Goal: Contribute content: Contribute content

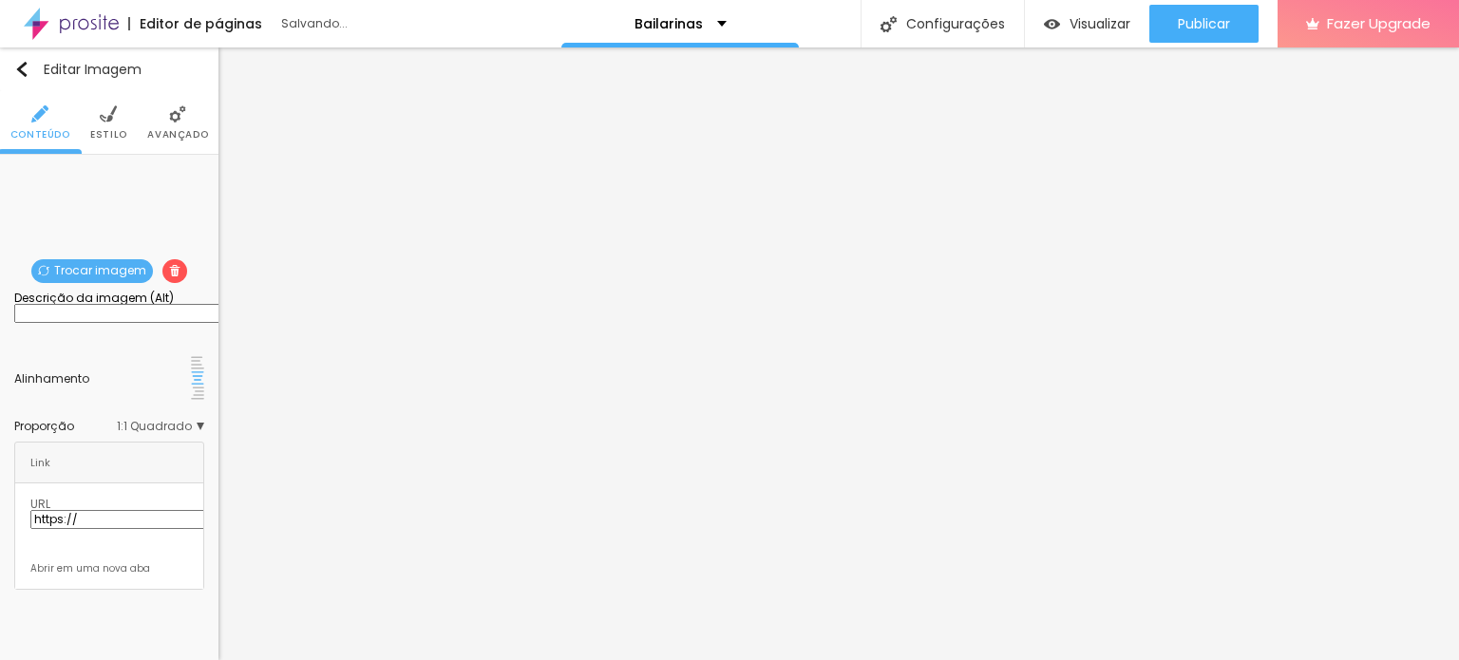
click at [91, 274] on span "Trocar imagem" at bounding box center [92, 271] width 122 height 24
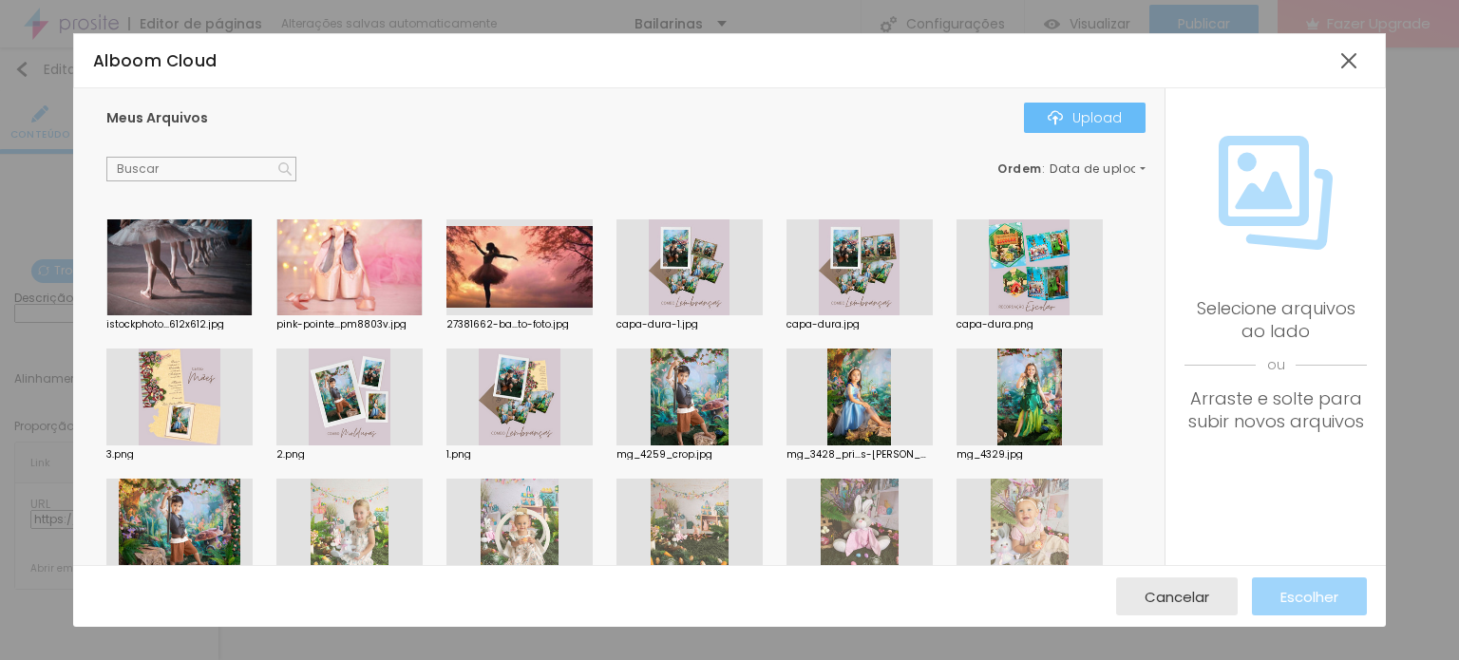
click at [1102, 114] on div "Upload" at bounding box center [1085, 117] width 74 height 15
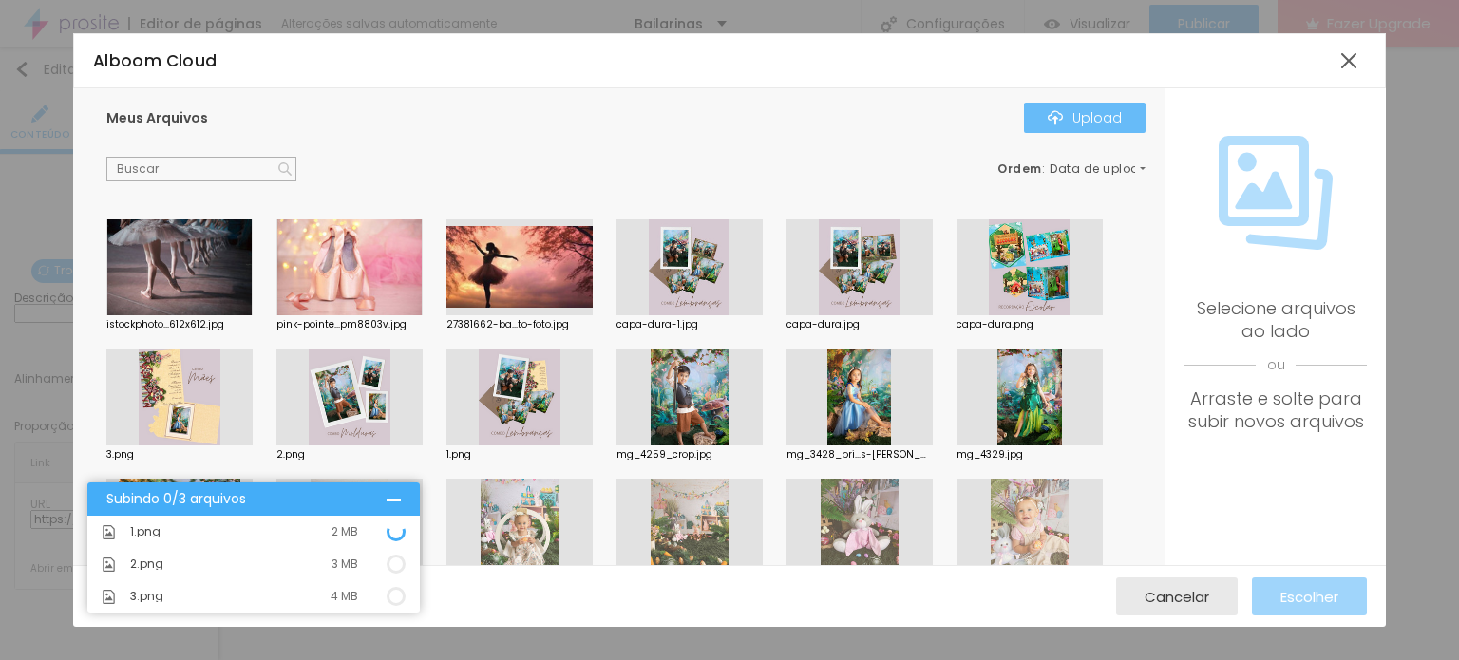
click at [1114, 117] on div "Upload" at bounding box center [1085, 117] width 74 height 15
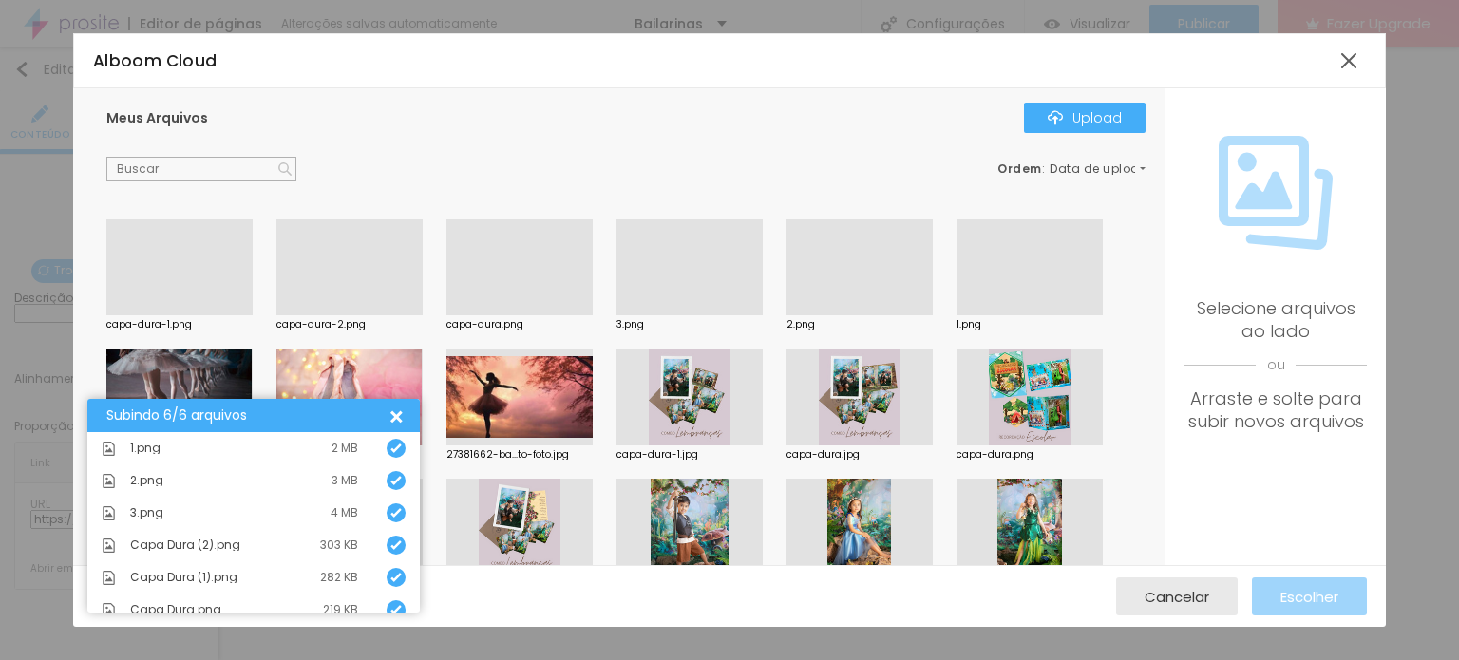
click at [864, 315] on div at bounding box center [860, 315] width 146 height 0
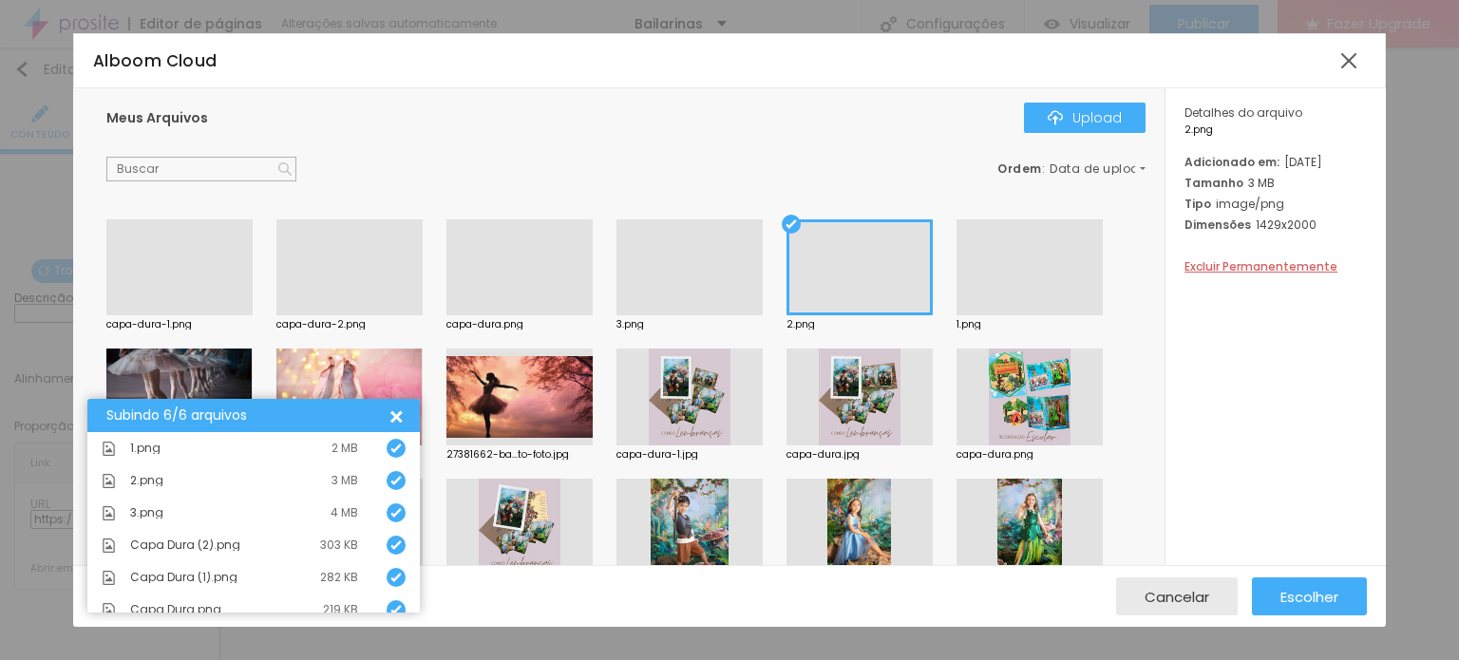
click at [1033, 315] on div at bounding box center [1030, 315] width 146 height 0
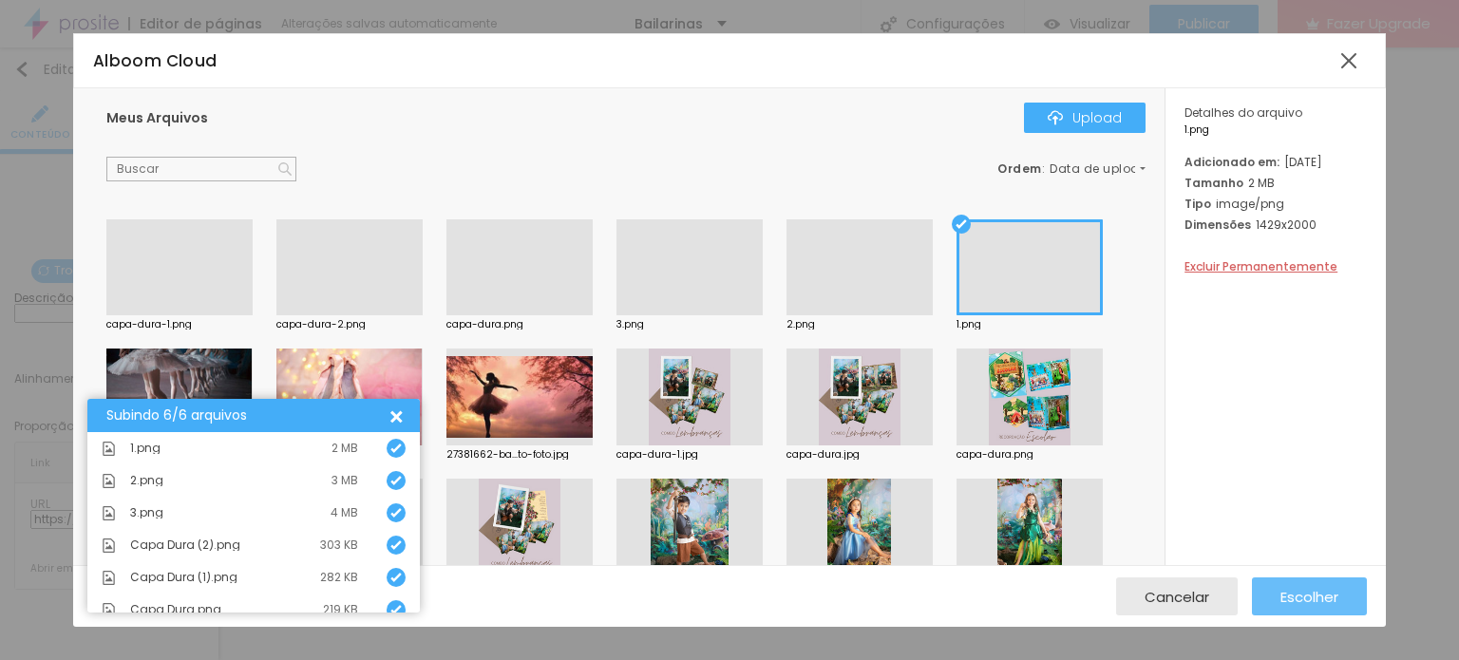
click at [1305, 591] on span "Escolher" at bounding box center [1310, 597] width 58 height 16
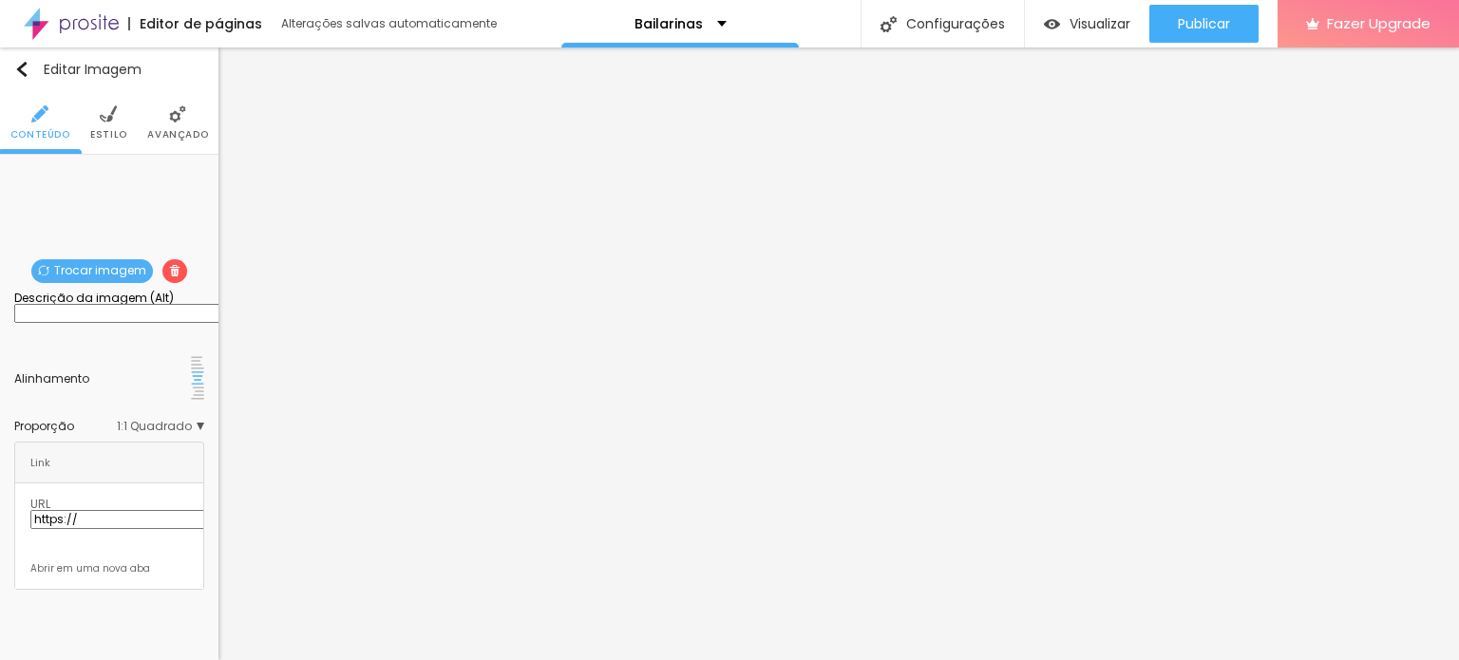
click at [99, 265] on span "Trocar imagem" at bounding box center [92, 271] width 122 height 24
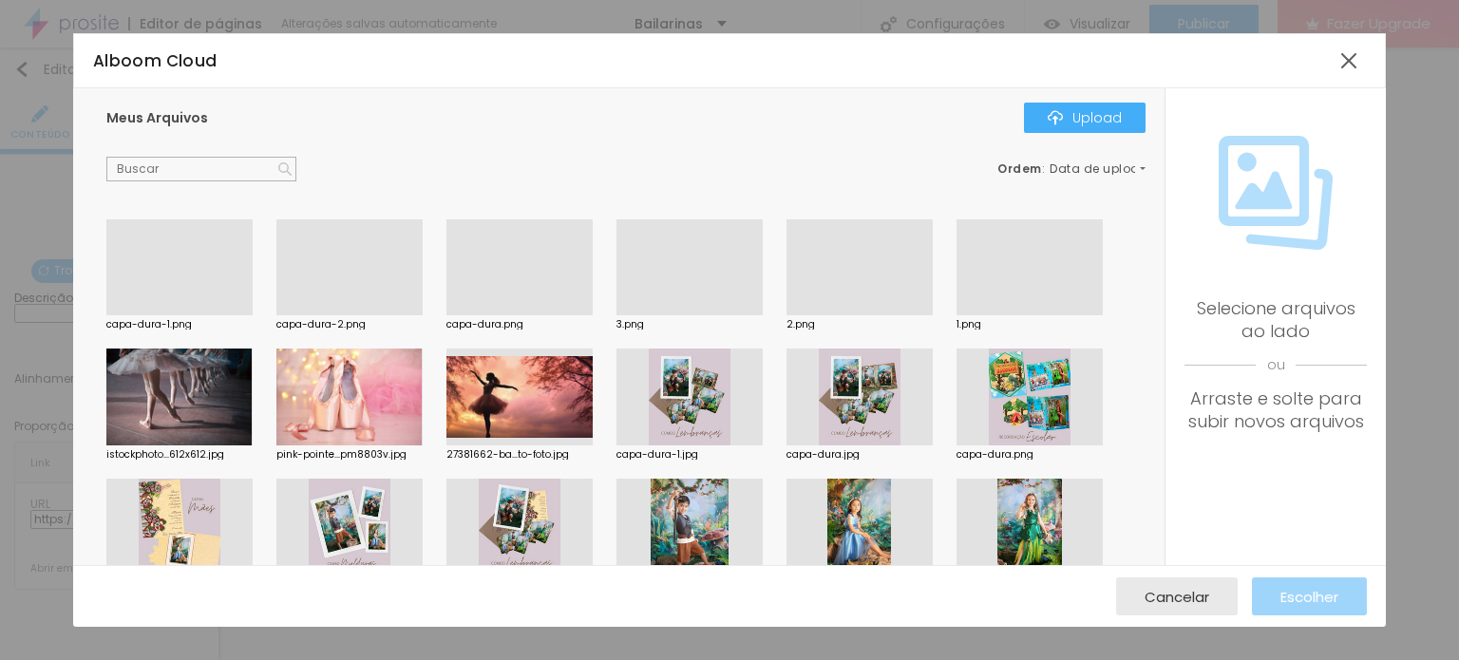
click at [849, 315] on div at bounding box center [860, 315] width 146 height 0
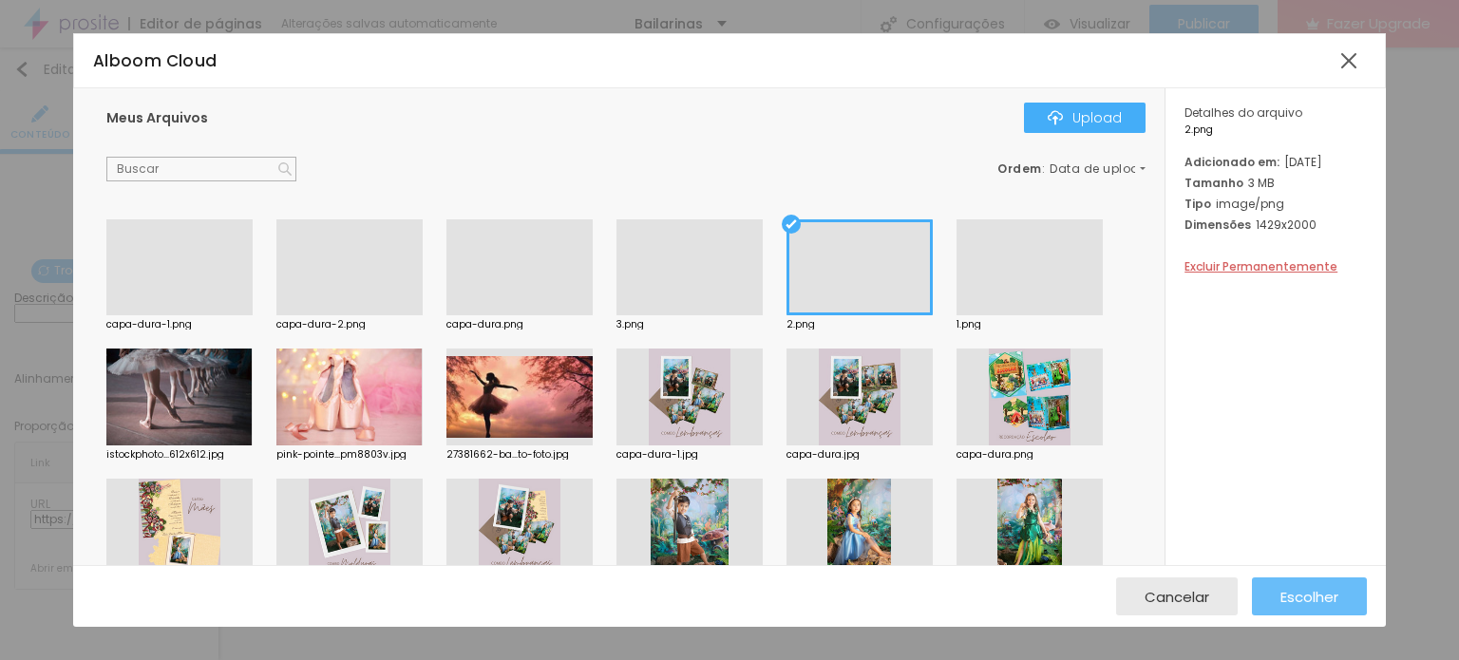
click at [1303, 598] on span "Escolher" at bounding box center [1310, 597] width 58 height 16
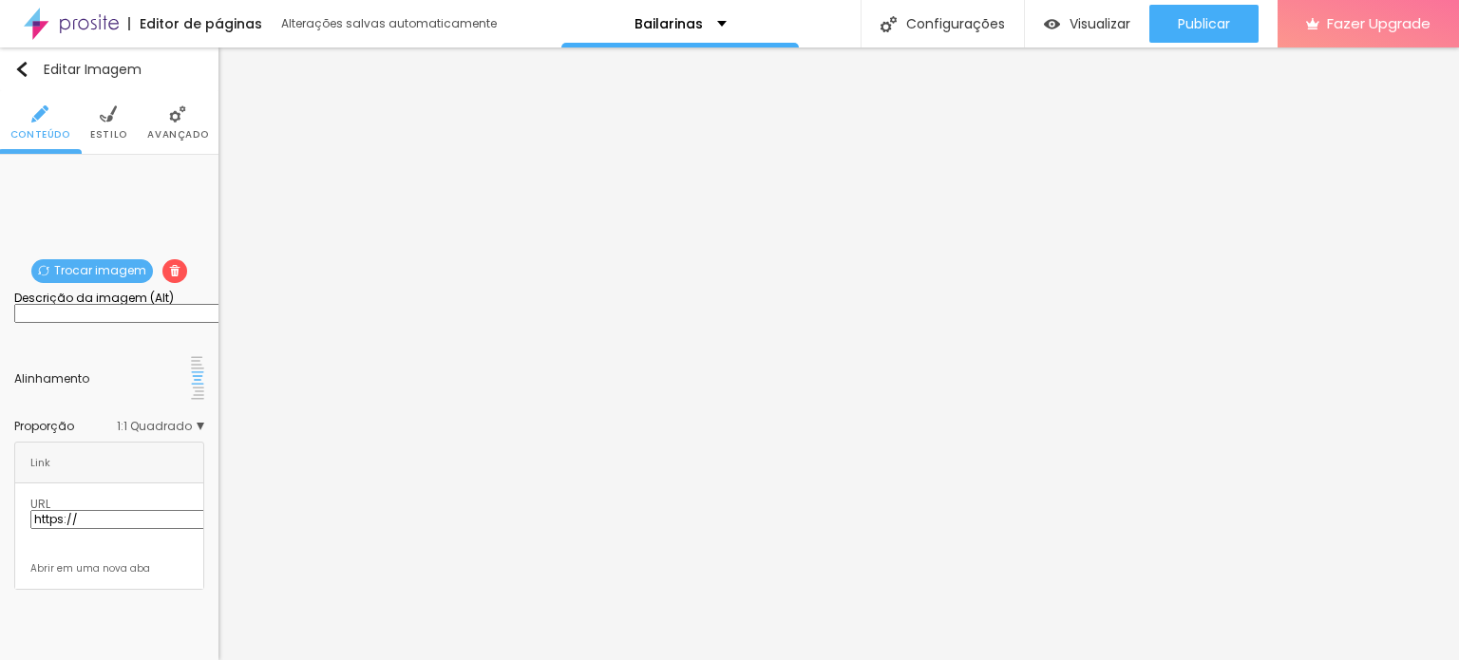
click at [104, 272] on span "Trocar imagem" at bounding box center [92, 271] width 122 height 24
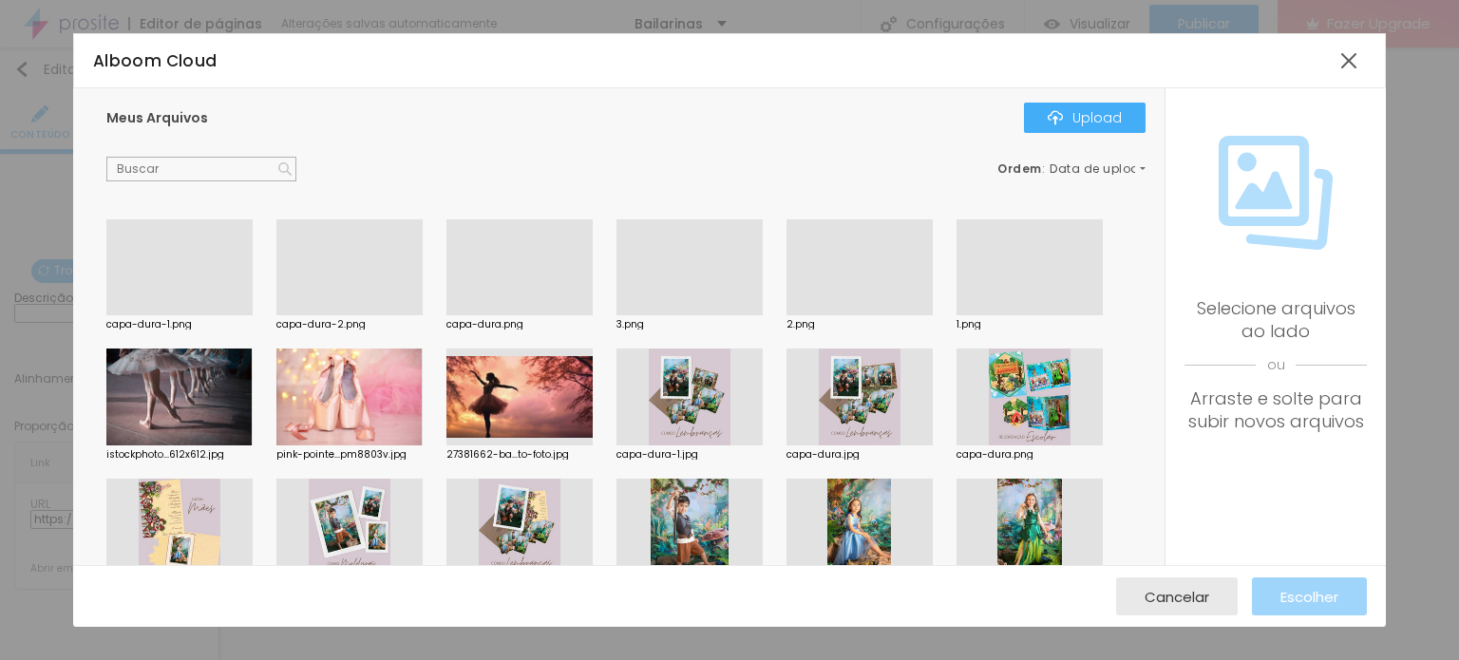
click at [731, 315] on div at bounding box center [690, 315] width 146 height 0
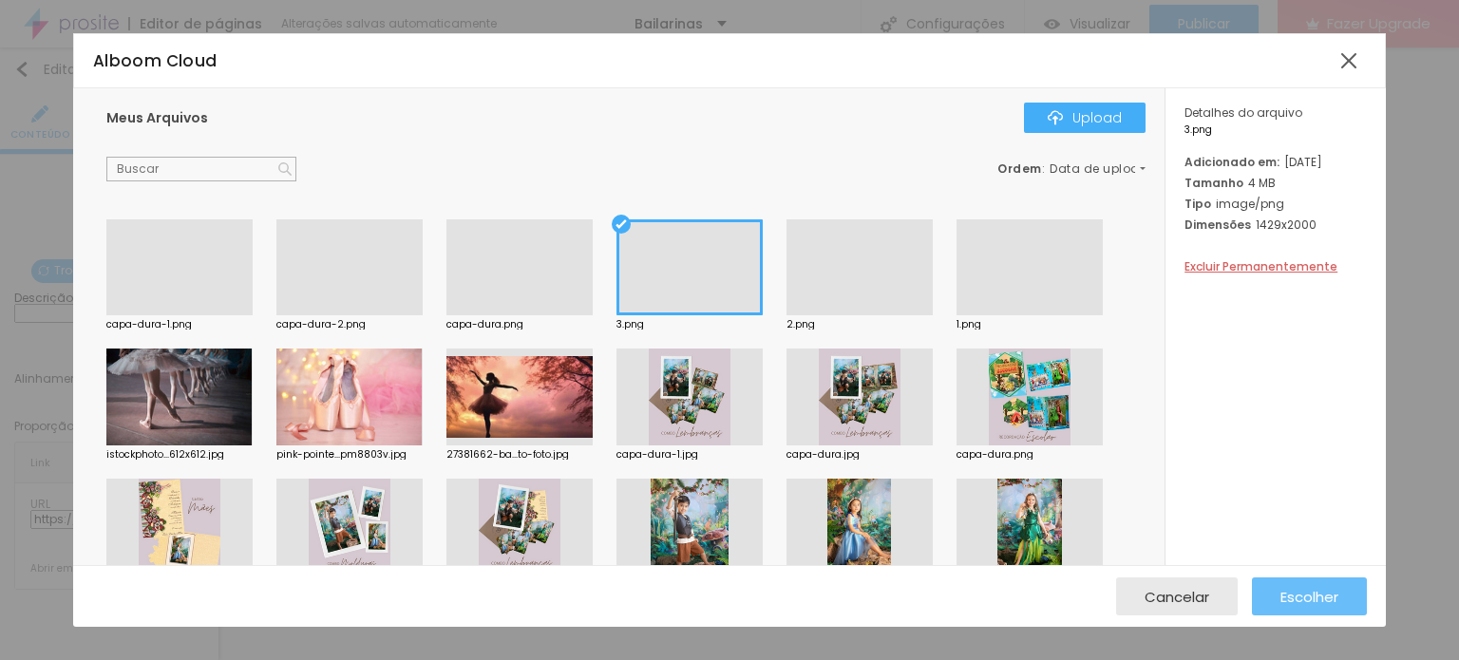
click at [1337, 584] on div "Escolher" at bounding box center [1310, 597] width 58 height 38
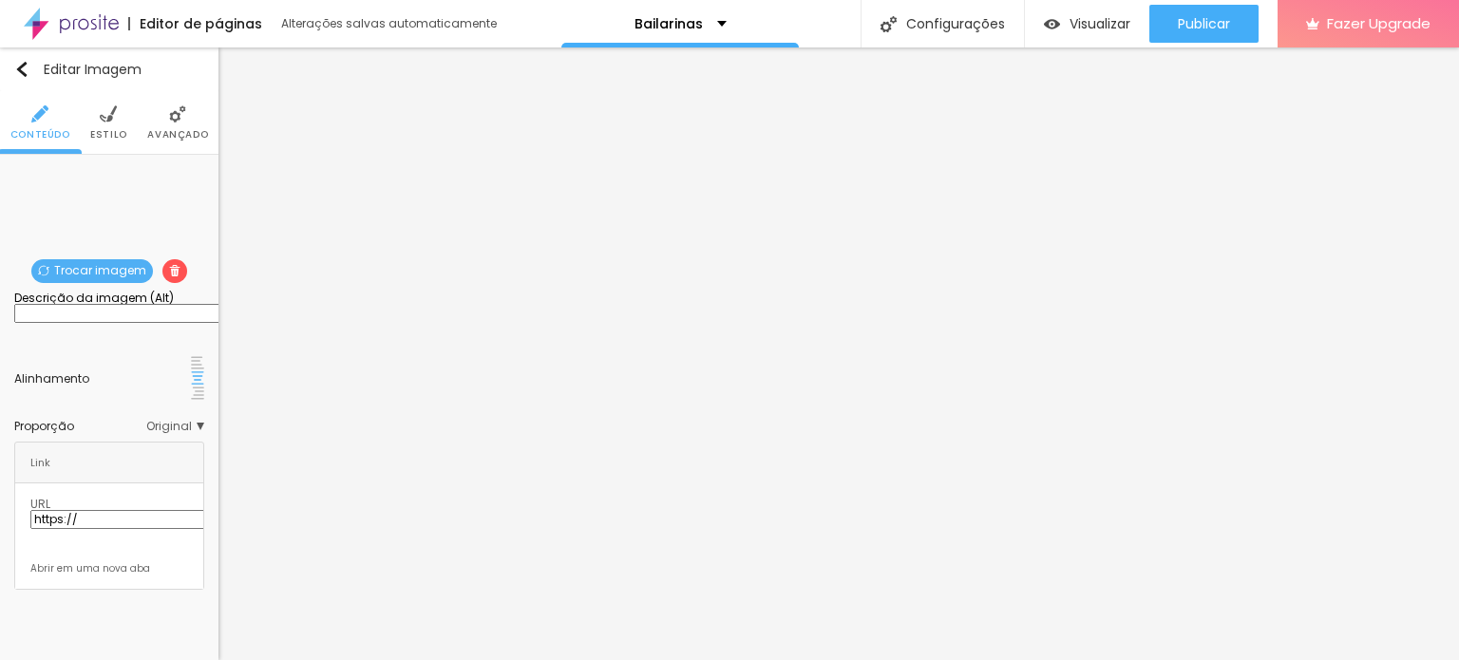
click at [76, 261] on span "Trocar imagem" at bounding box center [92, 271] width 122 height 24
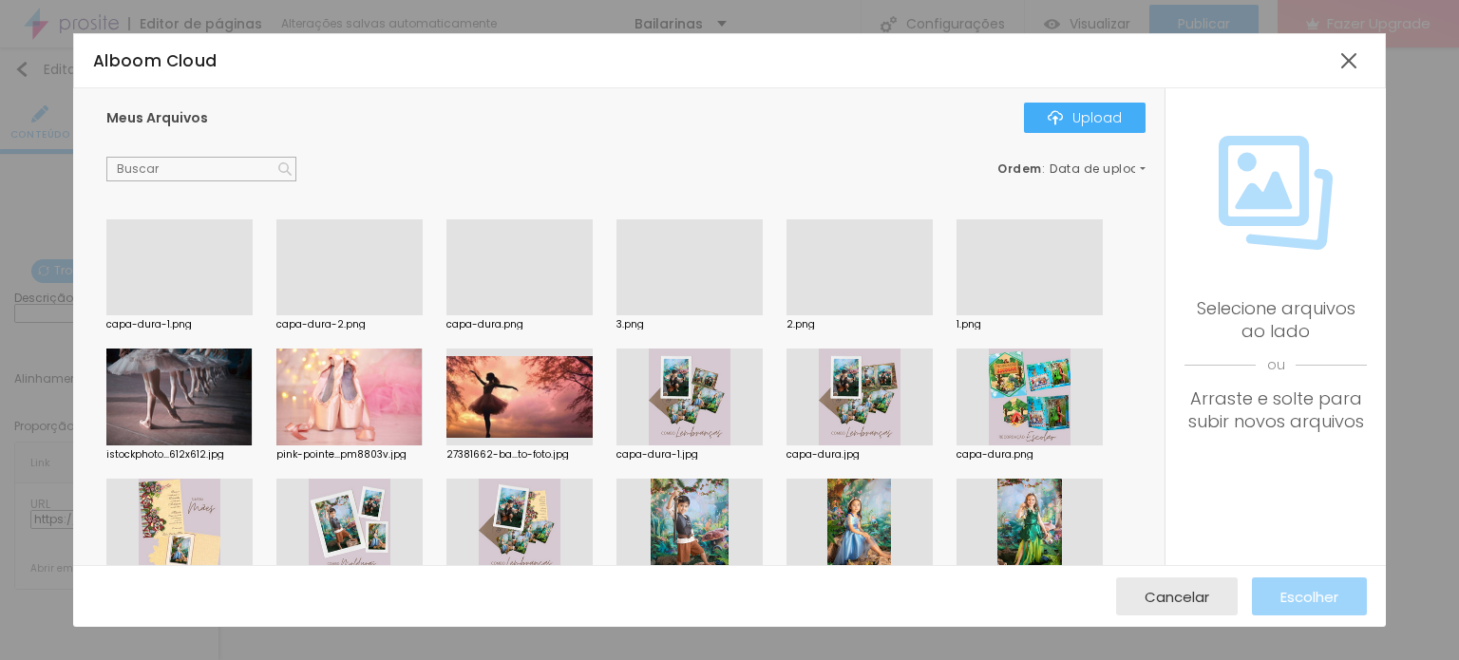
click at [158, 315] on div at bounding box center [179, 315] width 146 height 0
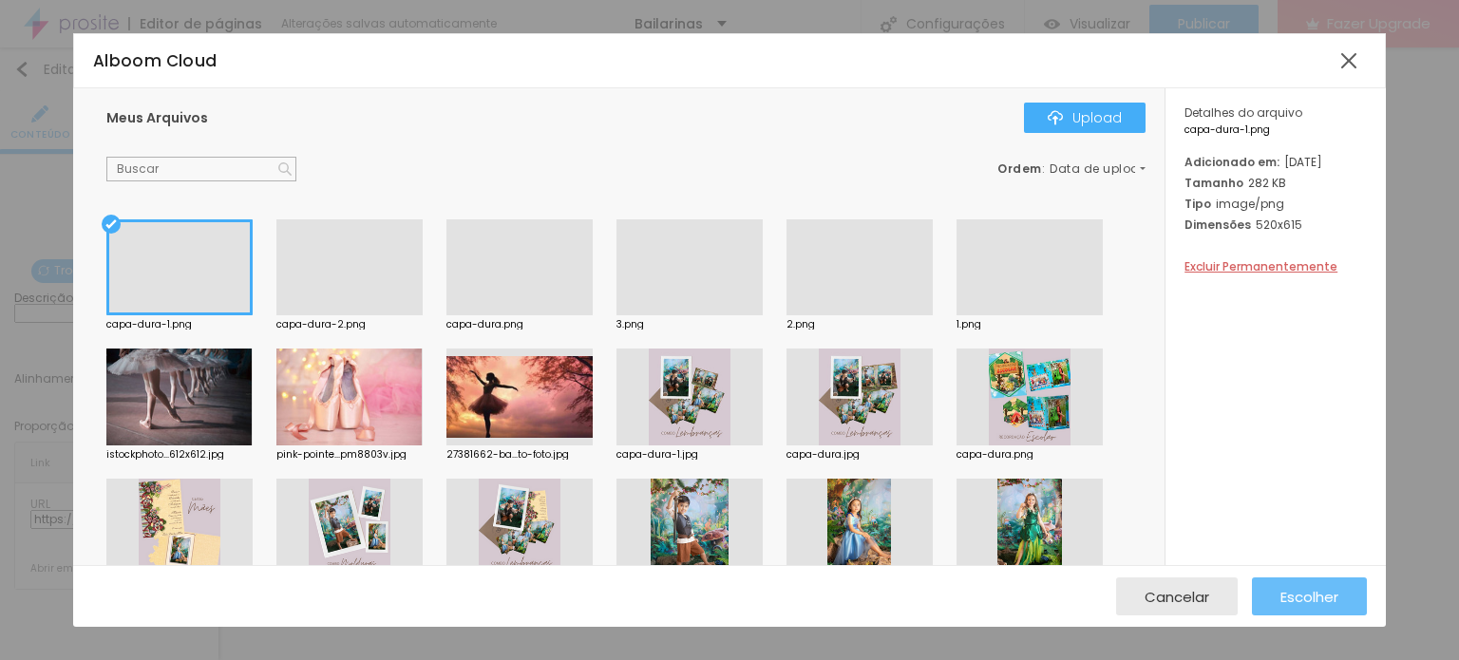
click at [1293, 600] on span "Escolher" at bounding box center [1310, 597] width 58 height 16
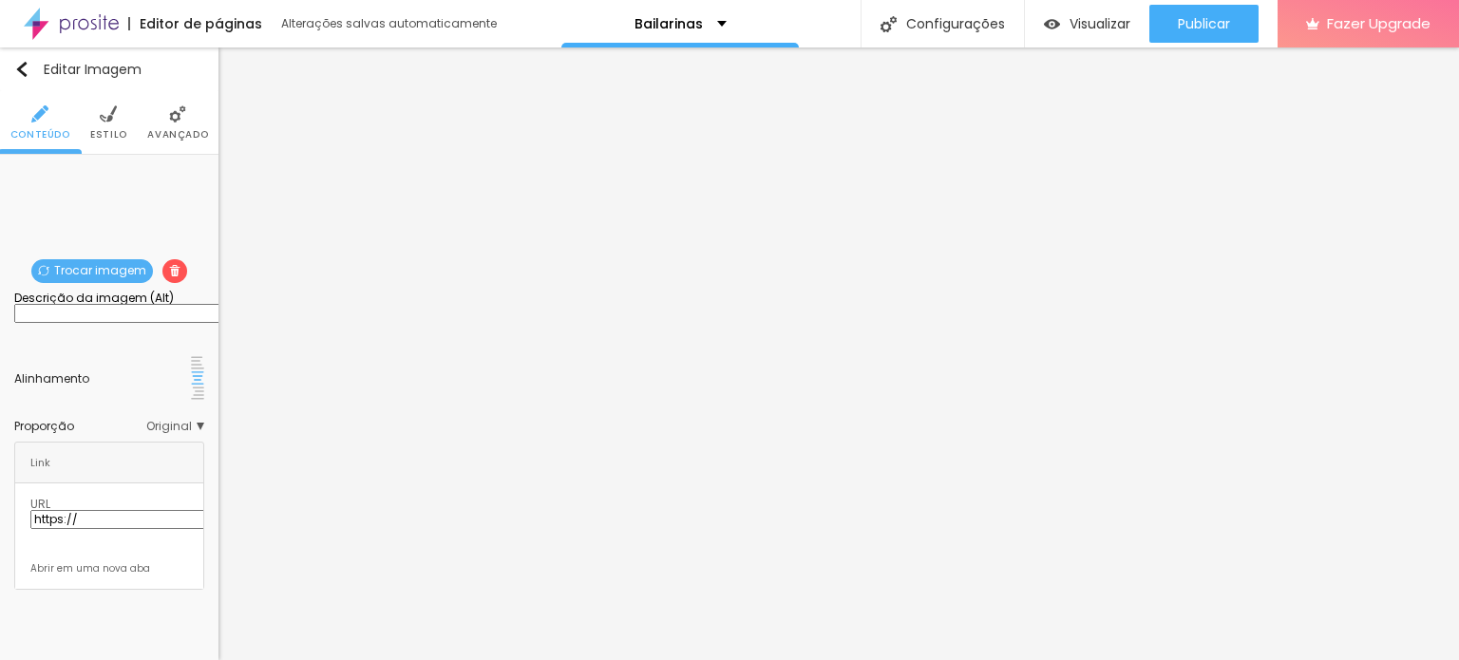
click at [91, 267] on span "Trocar imagem" at bounding box center [92, 271] width 122 height 24
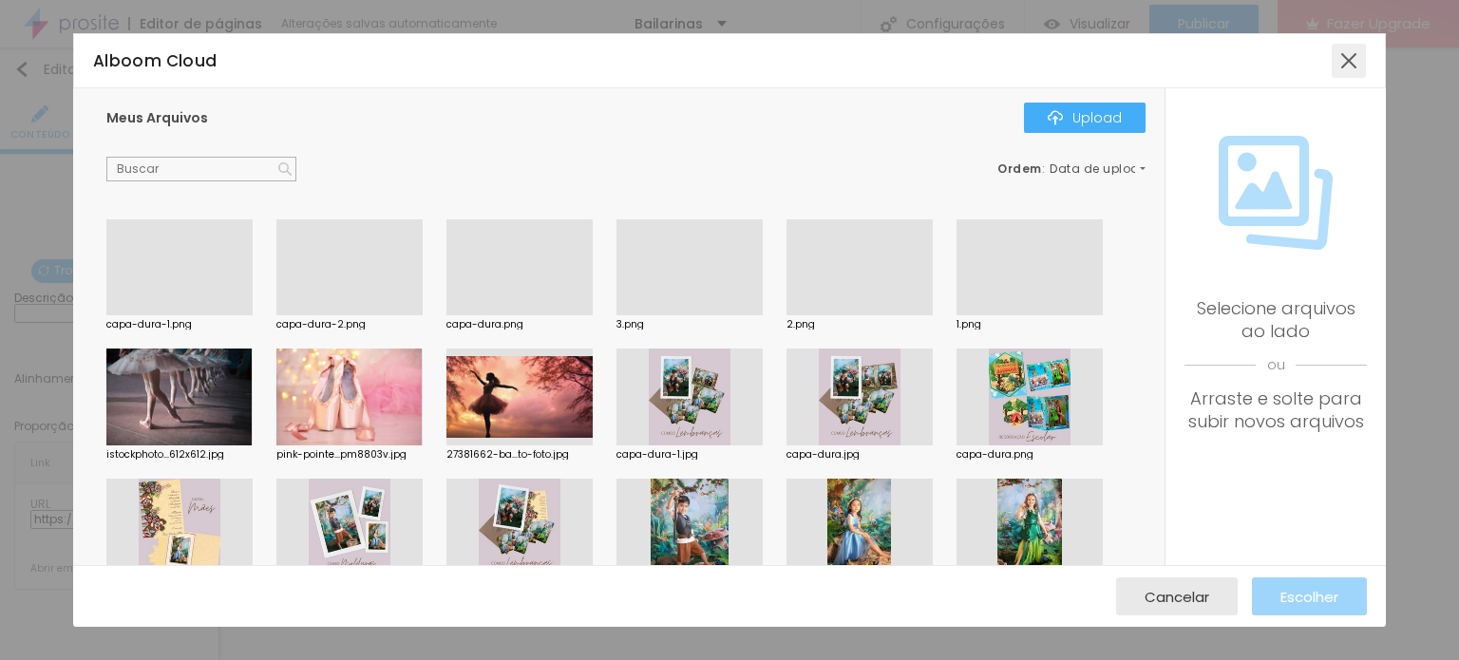
click at [1355, 60] on div at bounding box center [1349, 61] width 34 height 34
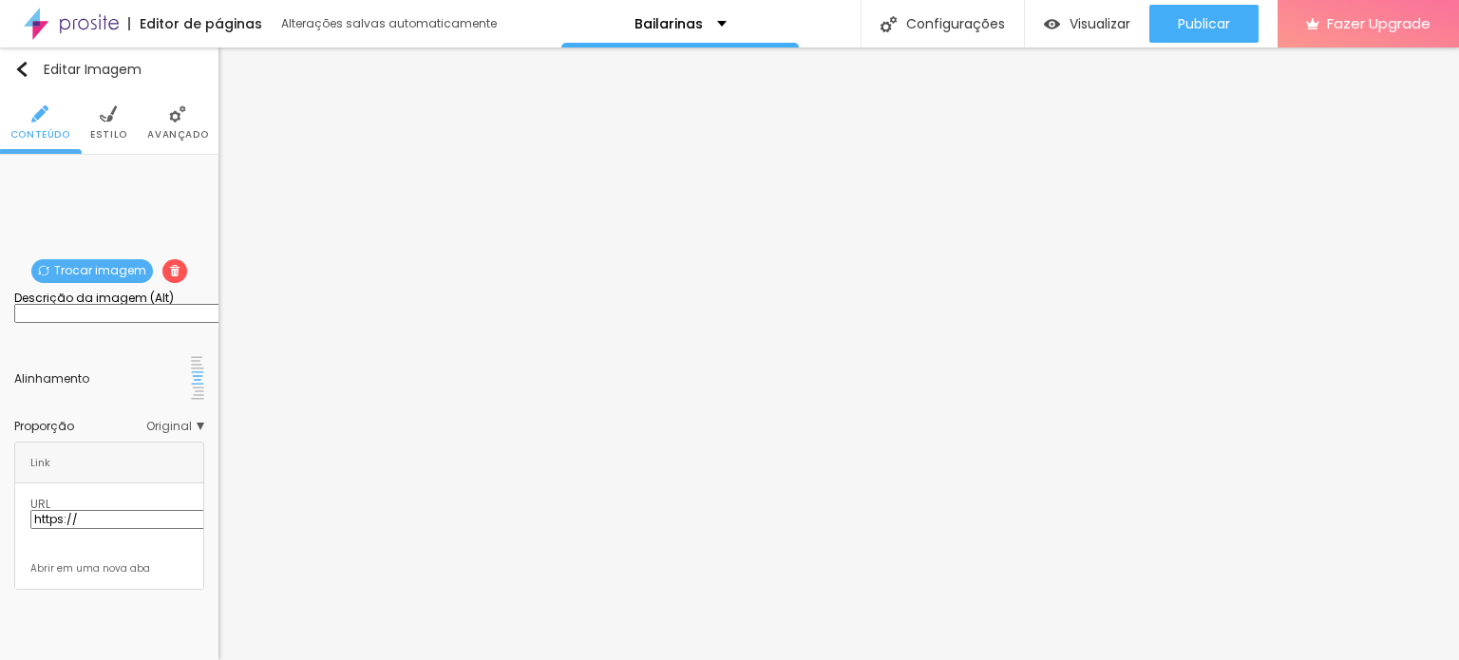
click at [81, 276] on span "Trocar imagem" at bounding box center [92, 271] width 122 height 24
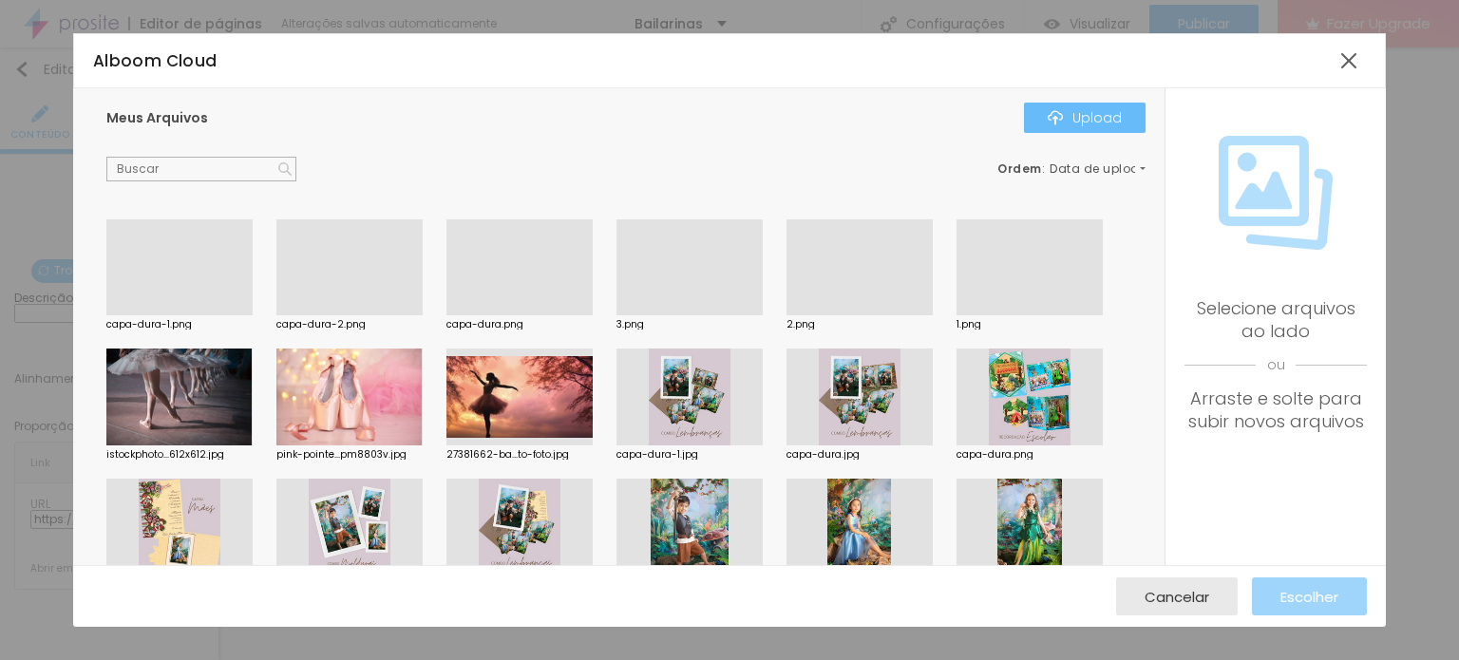
click at [1042, 132] on button "Upload" at bounding box center [1085, 118] width 122 height 30
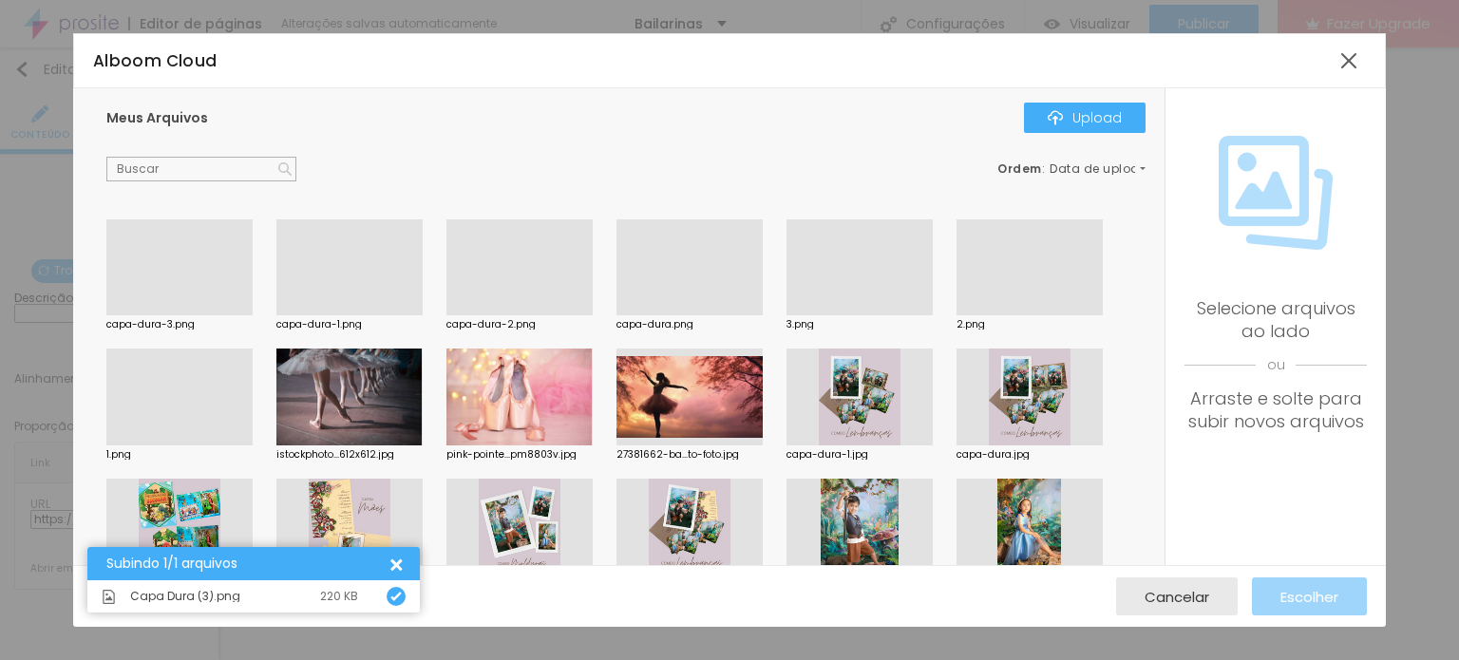
click at [174, 315] on div at bounding box center [179, 315] width 146 height 0
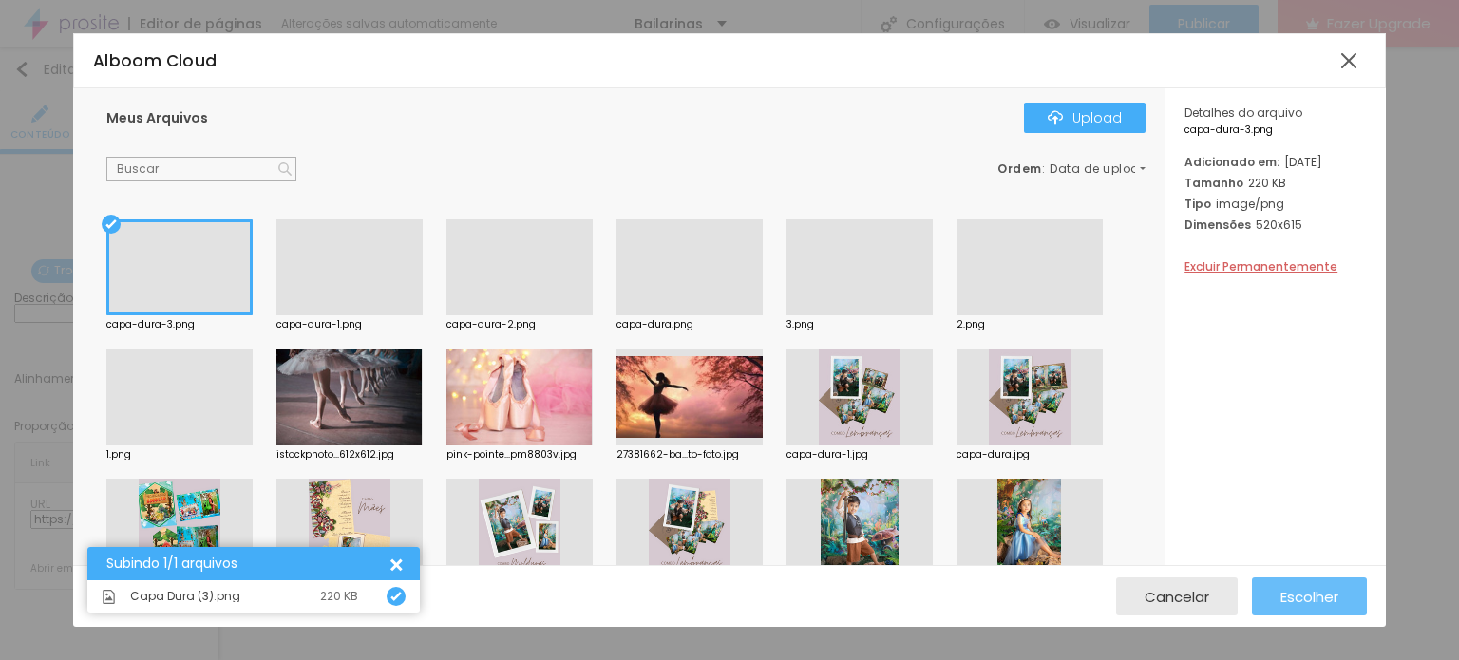
click at [1330, 590] on span "Escolher" at bounding box center [1310, 597] width 58 height 16
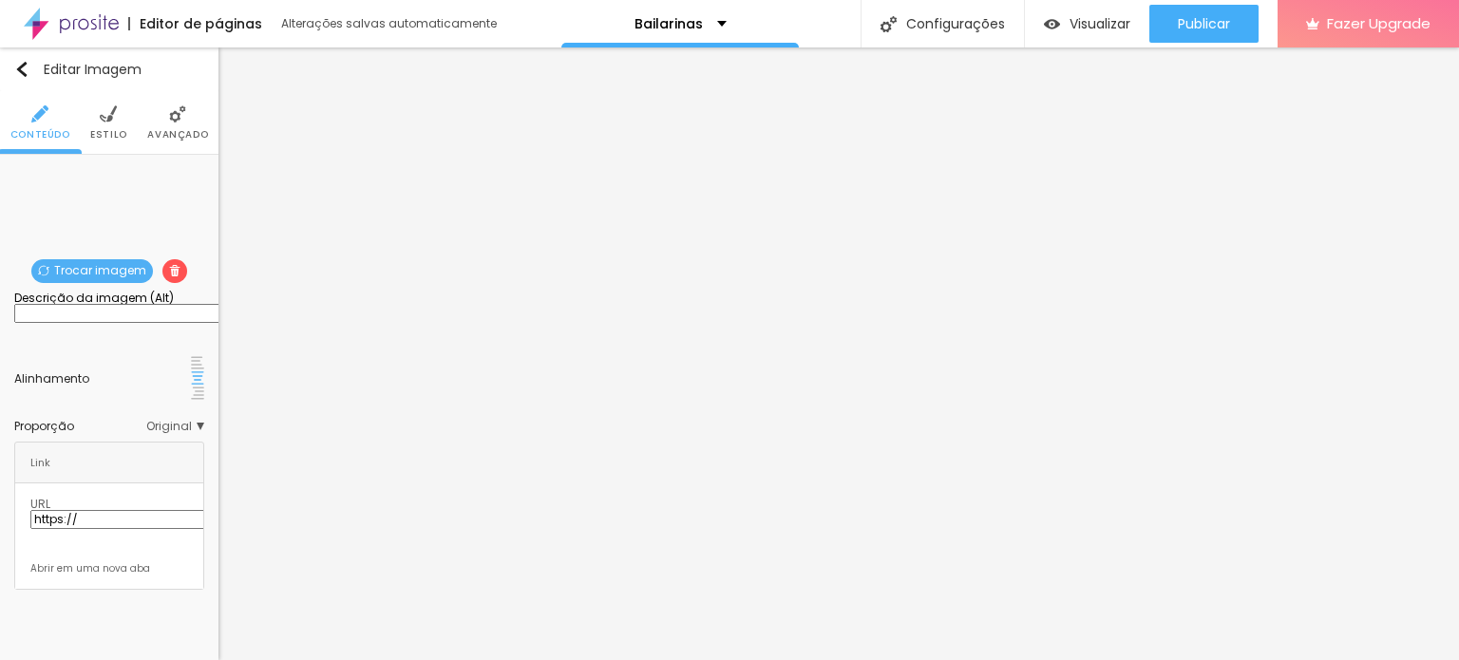
click at [112, 268] on span "Trocar imagem" at bounding box center [92, 271] width 122 height 24
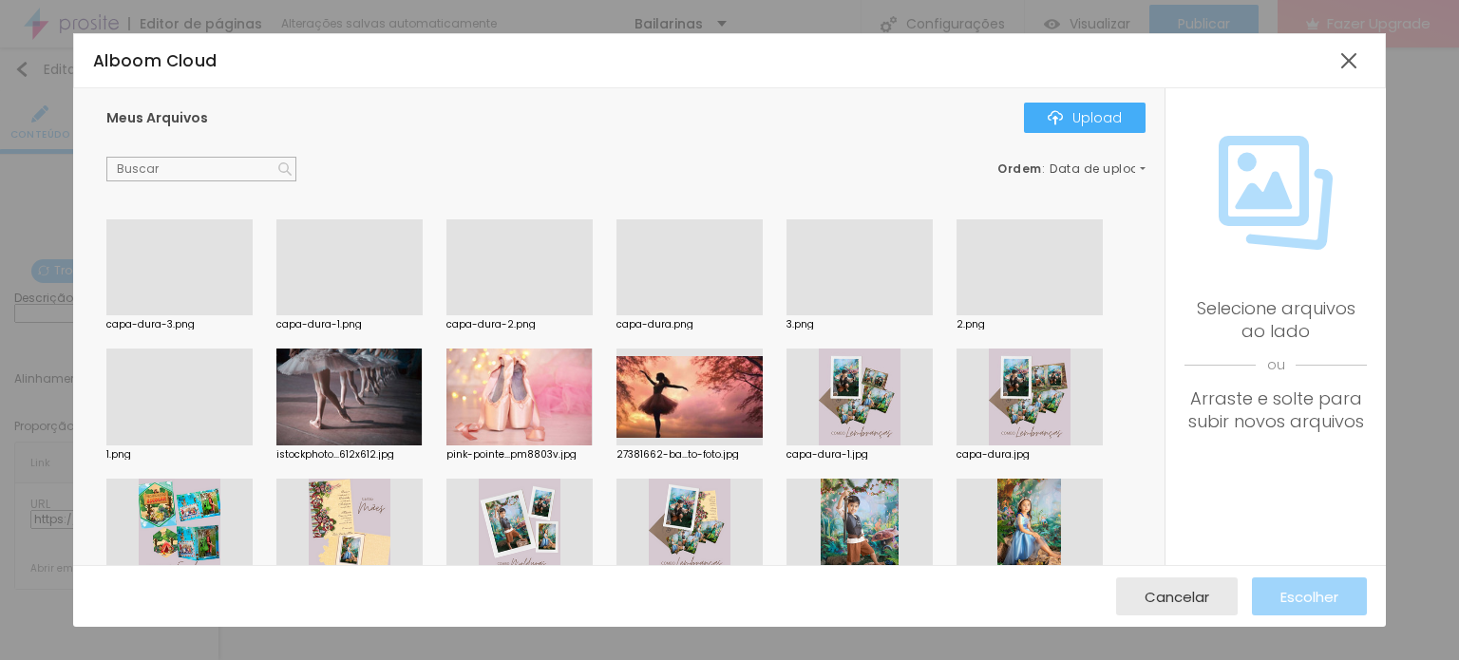
click at [527, 315] on div at bounding box center [520, 315] width 146 height 0
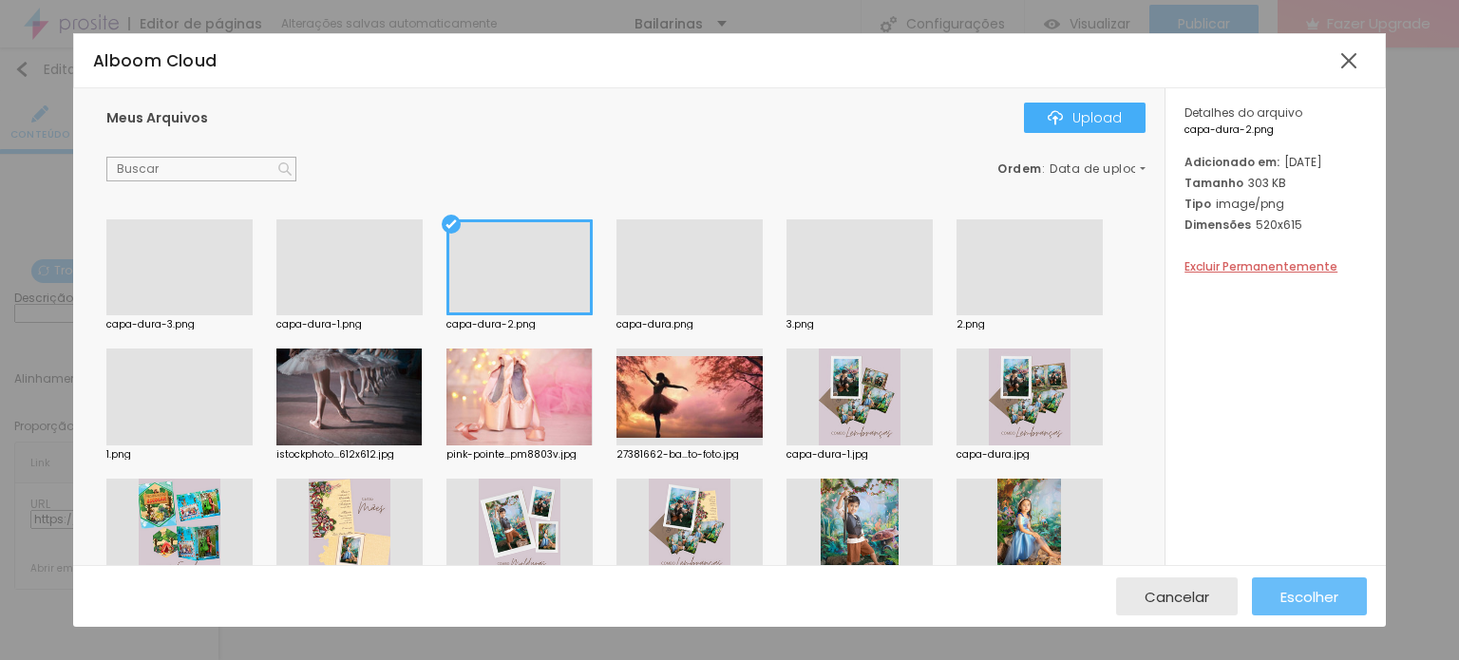
click at [1307, 593] on span "Escolher" at bounding box center [1310, 597] width 58 height 16
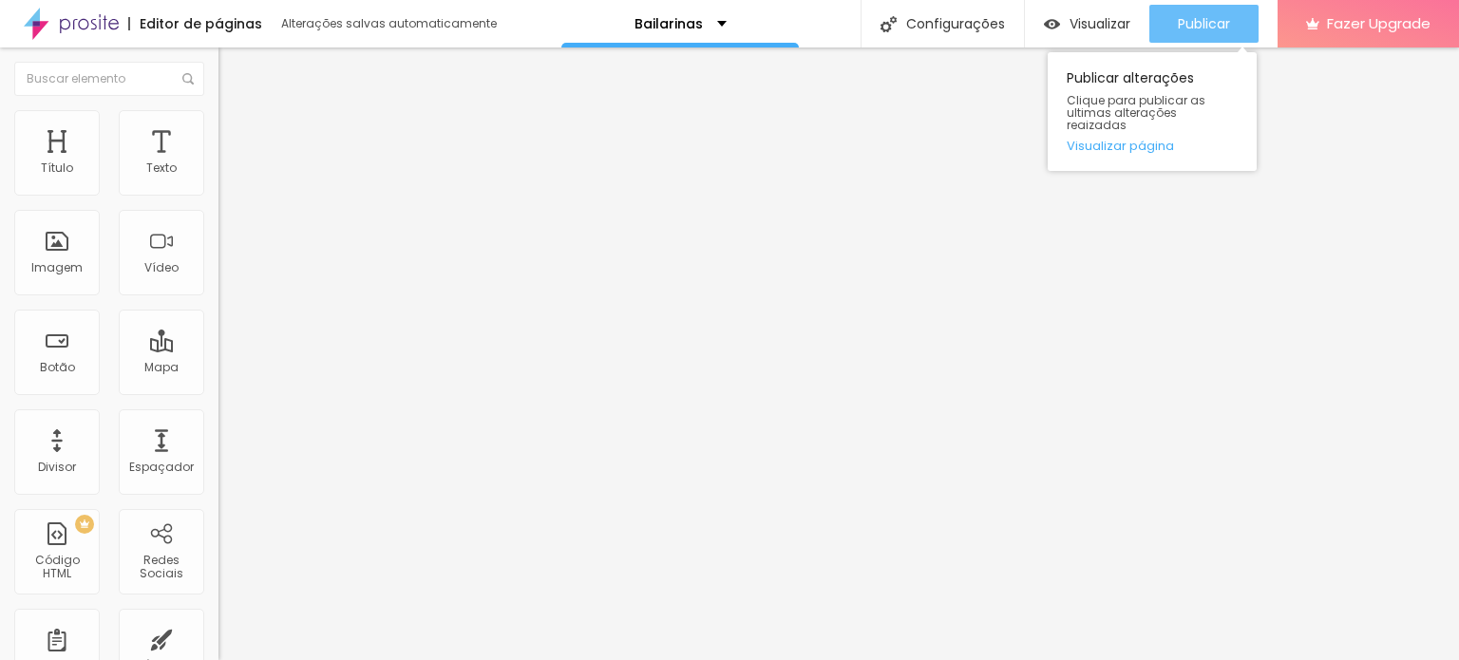
click at [1219, 22] on span "Publicar" at bounding box center [1204, 23] width 52 height 15
